Goal: Information Seeking & Learning: Learn about a topic

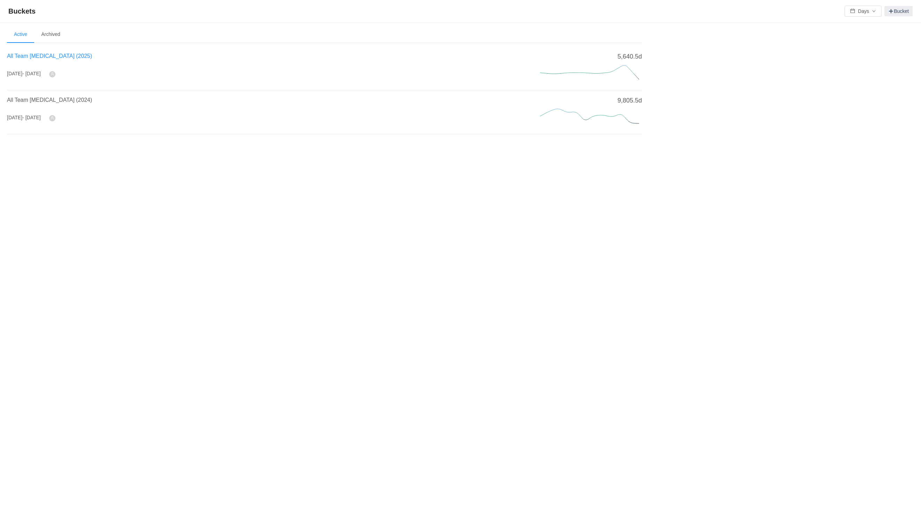
click at [21, 59] on span "All Team [MEDICAL_DATA] (2025)" at bounding box center [49, 56] width 85 height 6
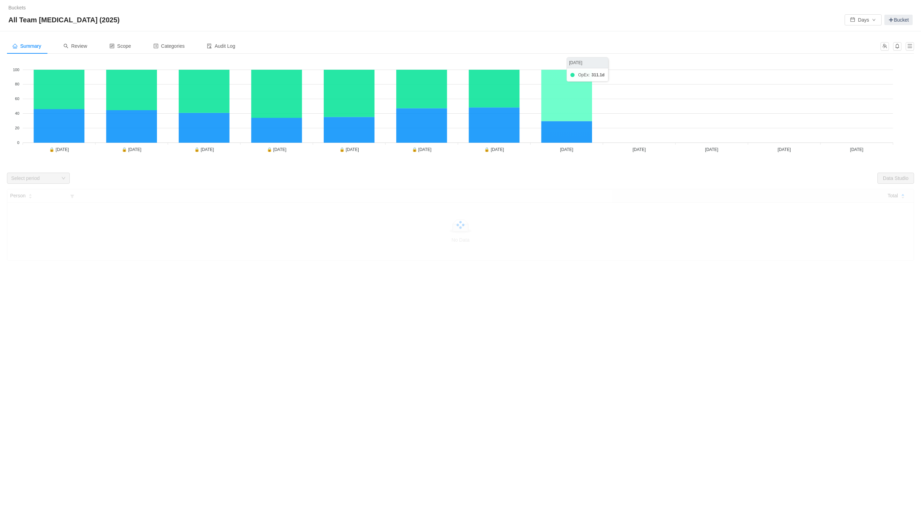
click at [555, 94] on icon at bounding box center [566, 96] width 51 height 52
click at [80, 43] on span "Review" at bounding box center [75, 46] width 24 height 6
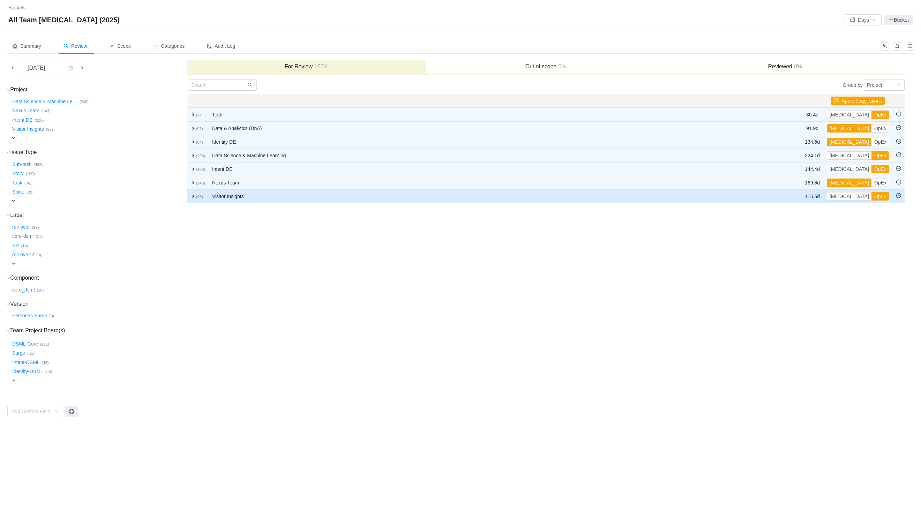
click at [194, 197] on span "expand" at bounding box center [193, 197] width 6 height 6
